Goal: Information Seeking & Learning: Learn about a topic

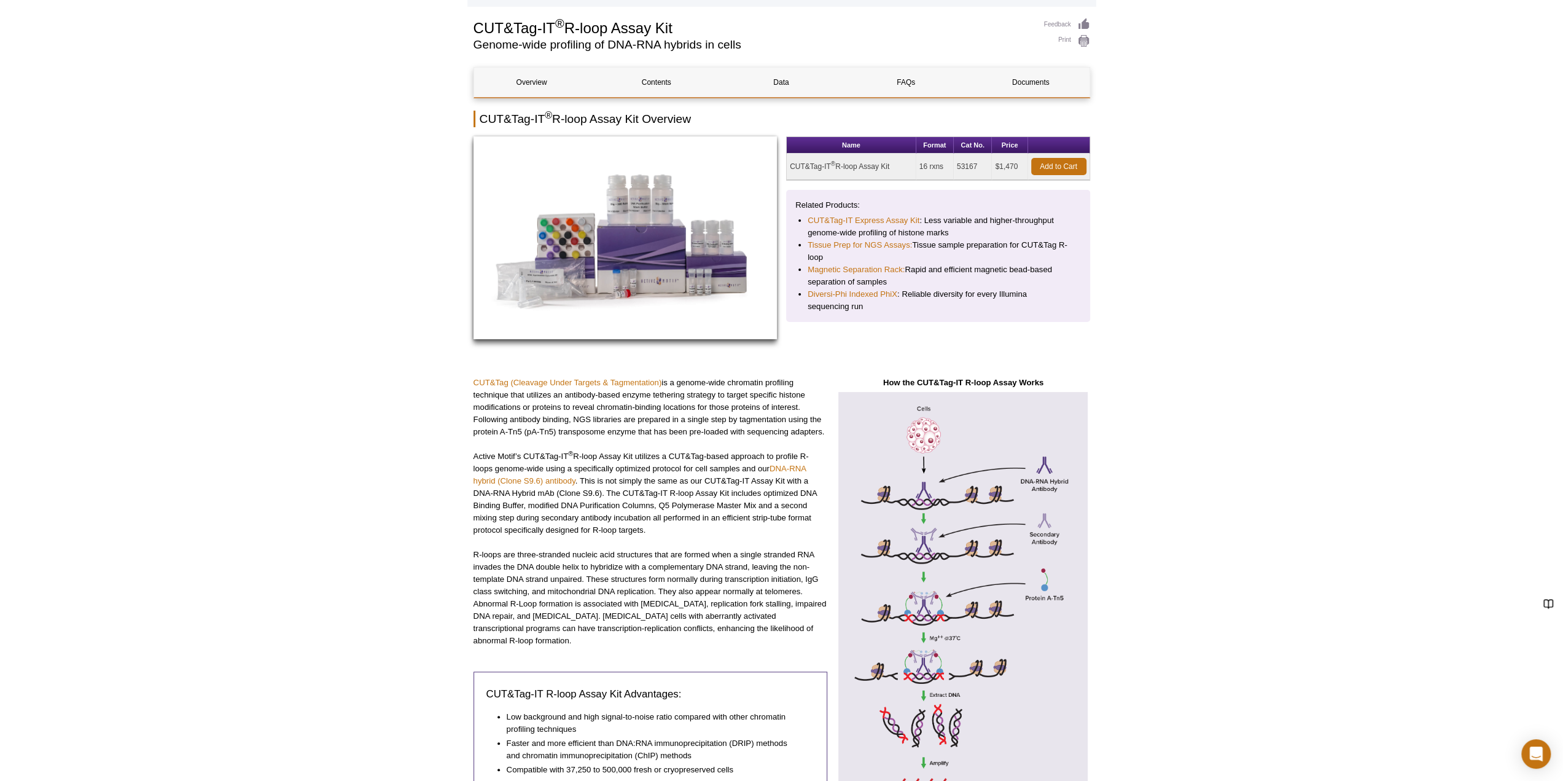
scroll to position [123, 0]
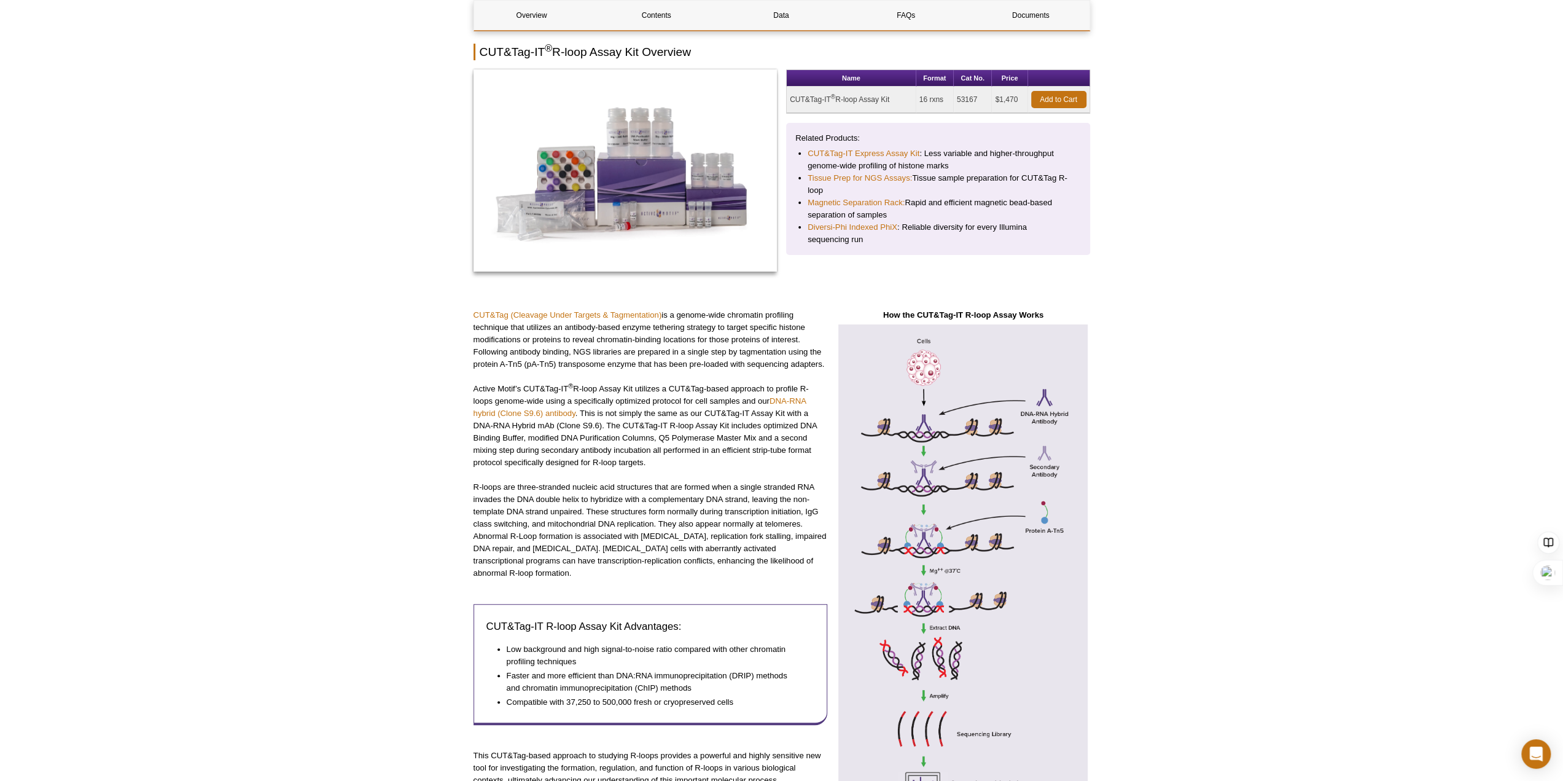
scroll to position [289, 0]
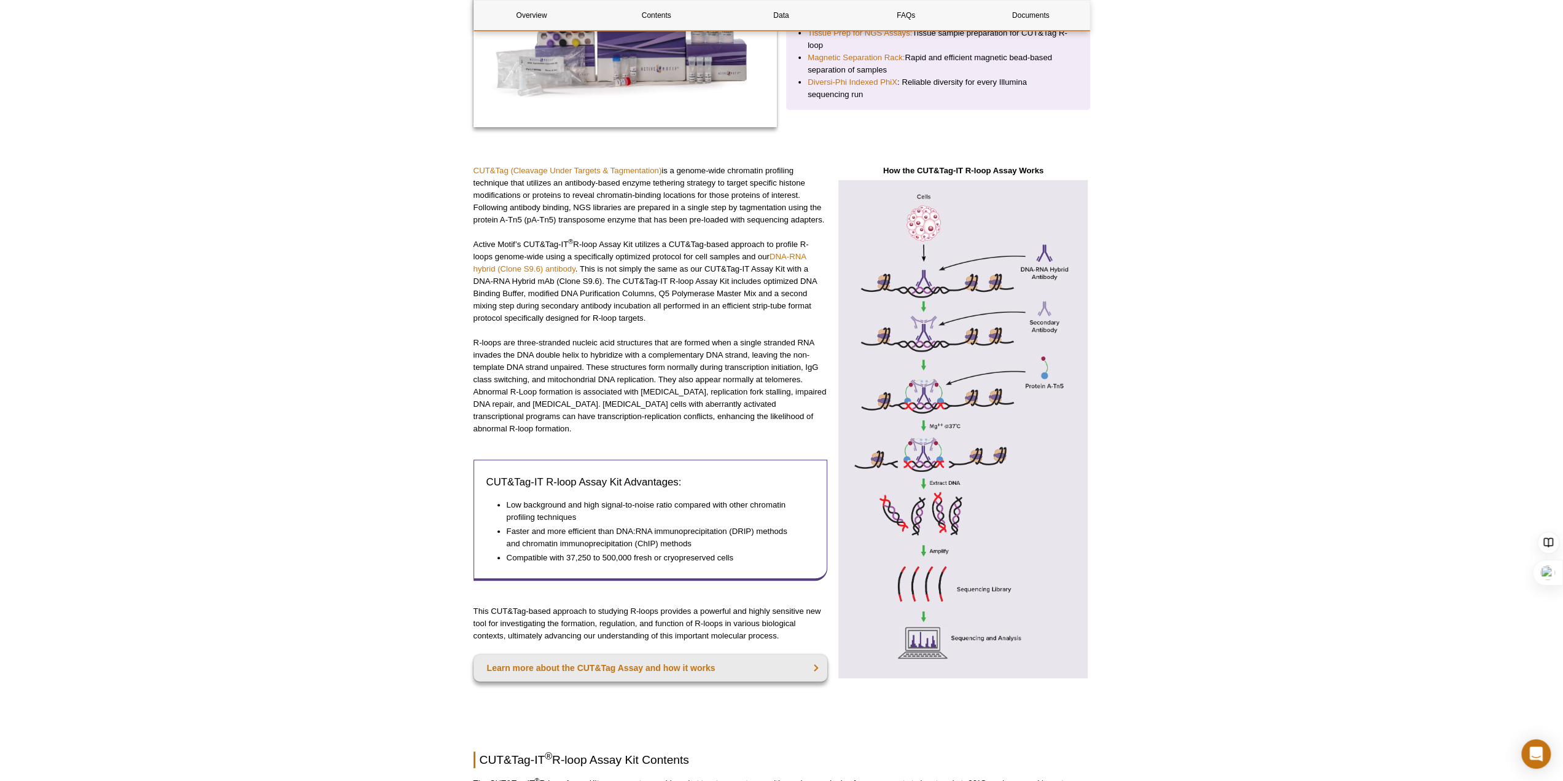
click at [552, 377] on p "R-loops are three-stranded nucleic acid structures that are formed when a singl…" at bounding box center [651, 386] width 354 height 98
click at [527, 265] on link "DNA-RNA hybrid (Clone S9.6) antibody" at bounding box center [640, 263] width 333 height 22
click at [560, 265] on link "DNA-RNA hybrid (Clone S9.6) antibody" at bounding box center [640, 263] width 333 height 22
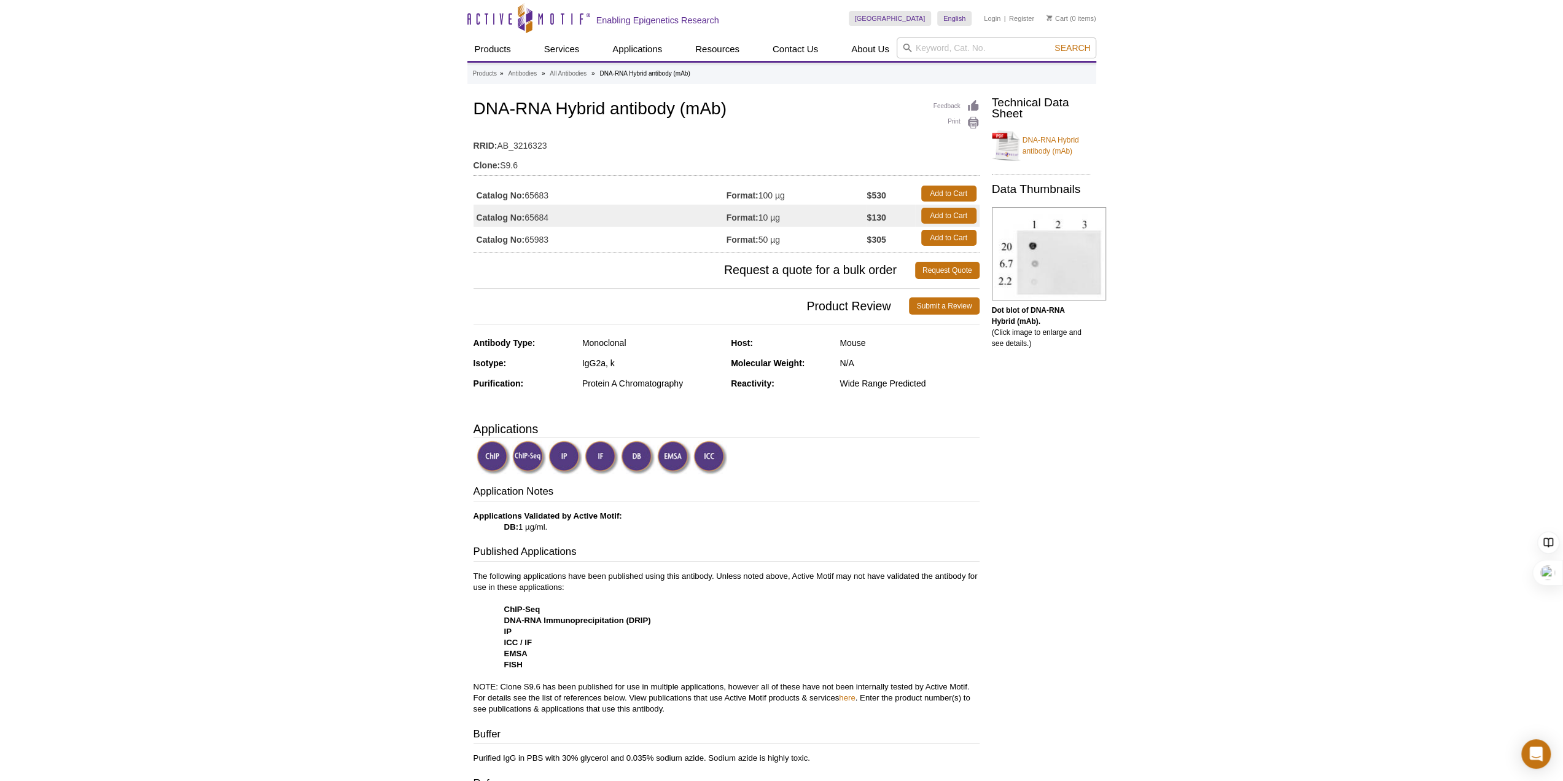
click at [846, 334] on div "Feedback Print DNA-RNA Hybrid antibody (mAb) RRID: AB_3216323 Clone: S9.6 Catal…" at bounding box center [724, 750] width 512 height 1306
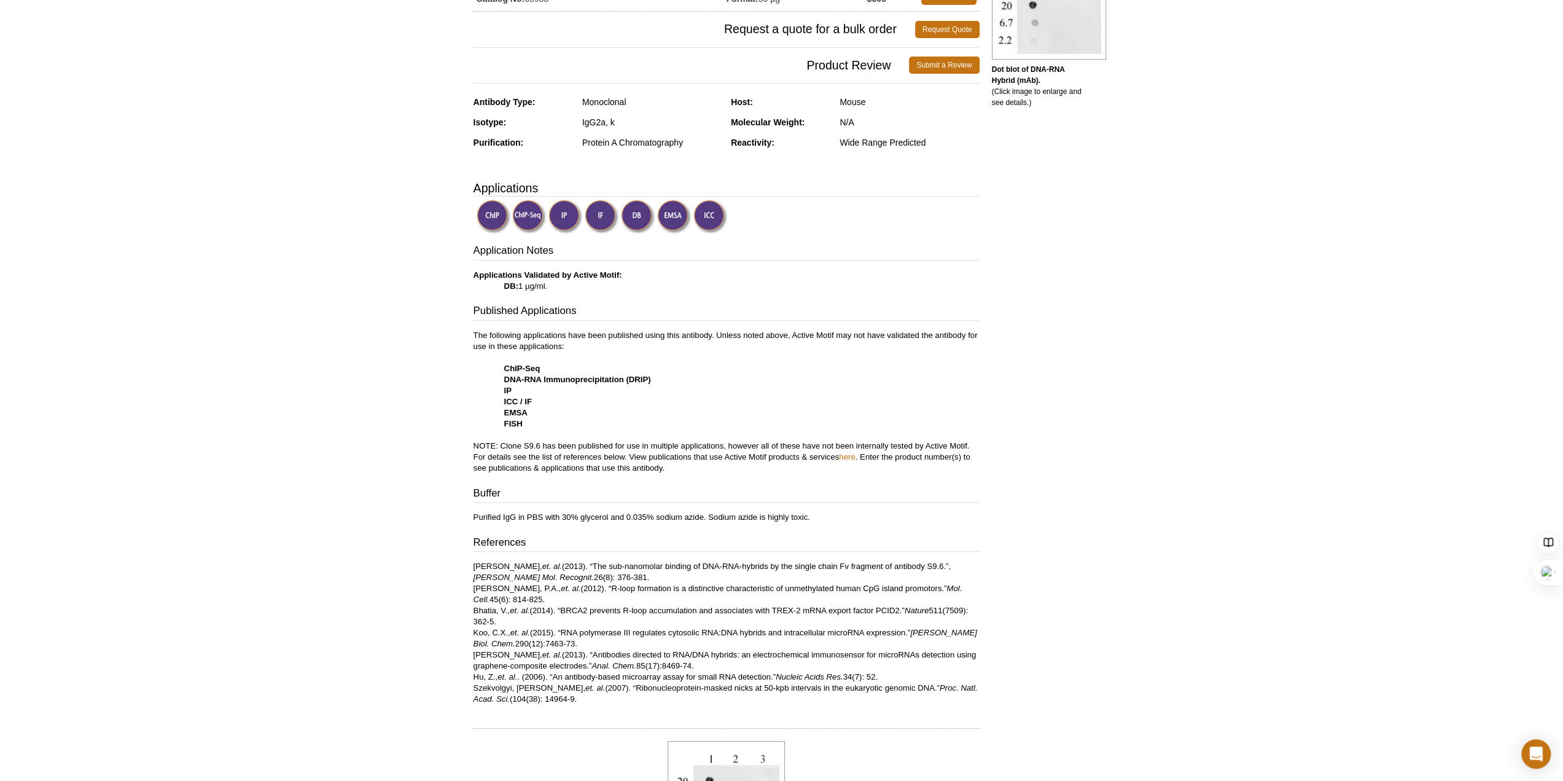
scroll to position [246, 0]
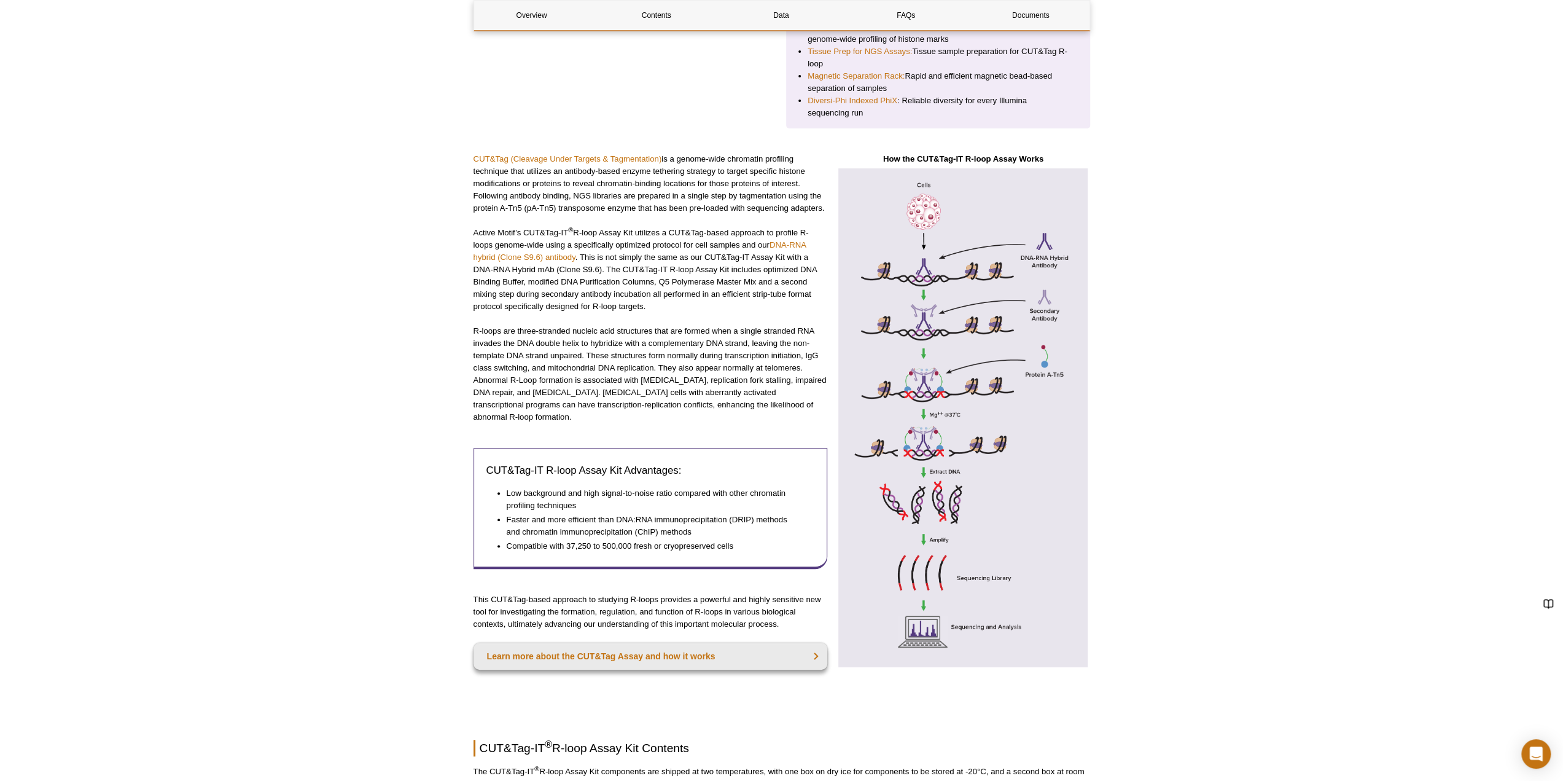
click at [681, 366] on p "R-loops are three-stranded nucleic acid structures that are formed when a singl…" at bounding box center [651, 374] width 354 height 98
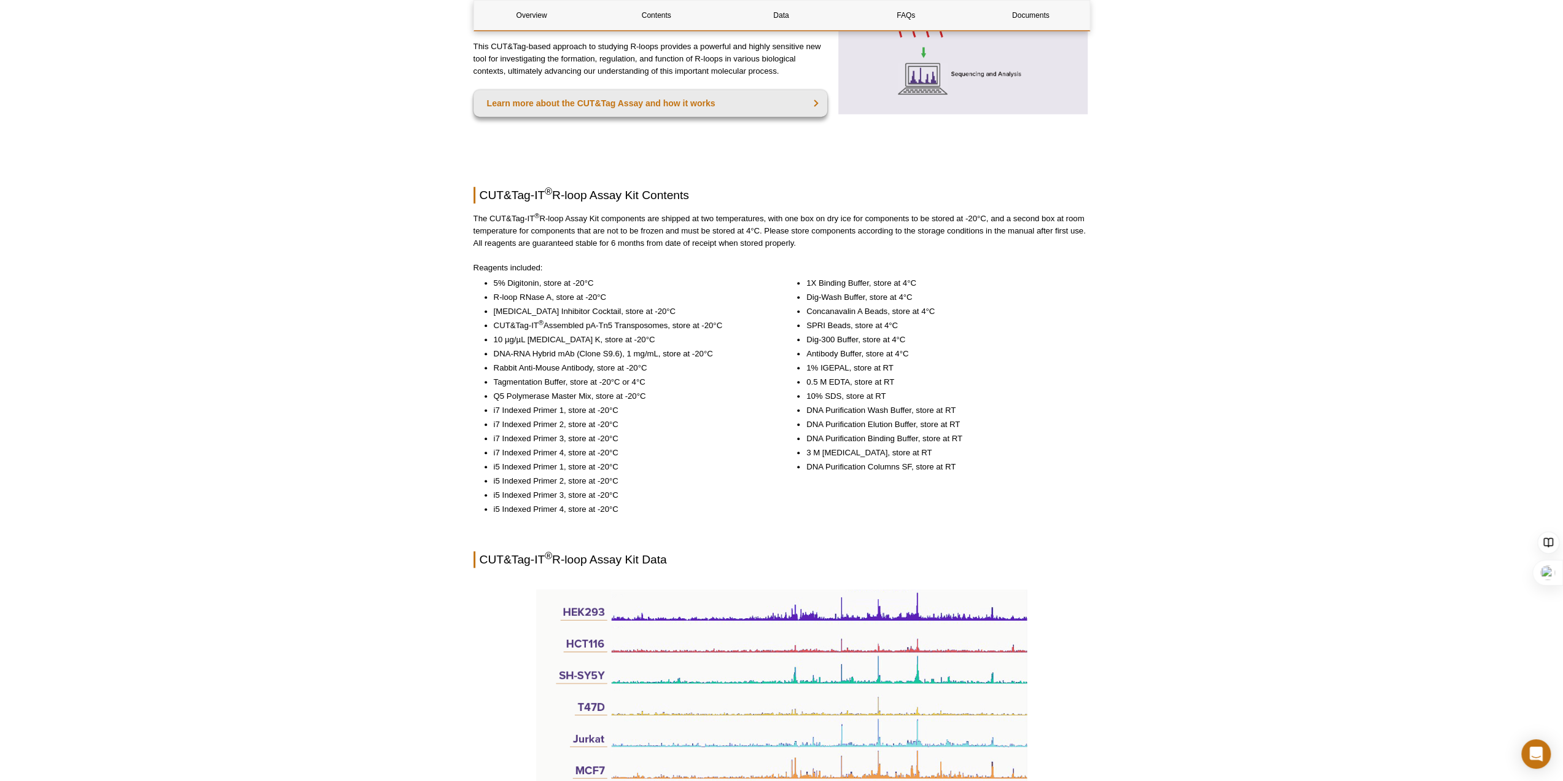
scroll to position [885, 0]
